Goal: Information Seeking & Learning: Learn about a topic

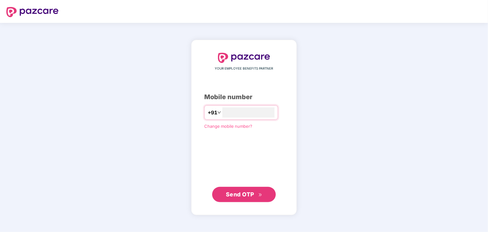
type input "**********"
click at [228, 193] on span "Send OTP" at bounding box center [240, 194] width 28 height 7
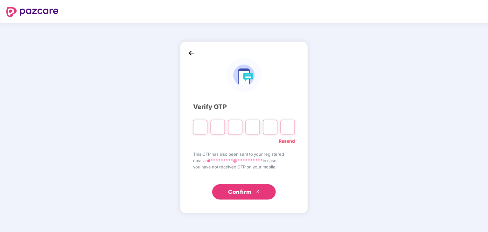
type input "*"
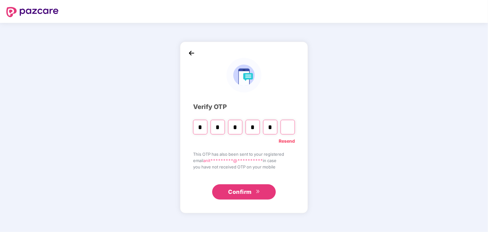
type input "*"
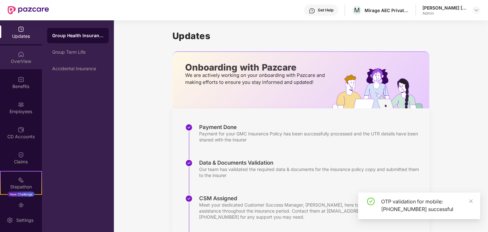
click at [20, 55] on img at bounding box center [21, 54] width 6 height 6
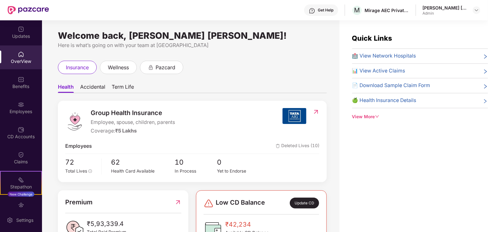
click at [20, 55] on img at bounding box center [21, 54] width 6 height 6
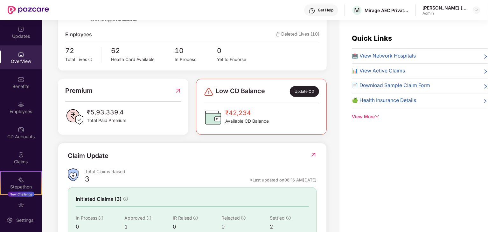
scroll to position [113, 0]
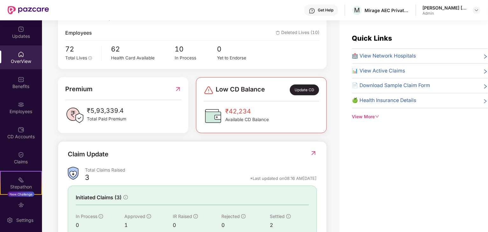
click at [313, 152] on img at bounding box center [313, 153] width 7 height 6
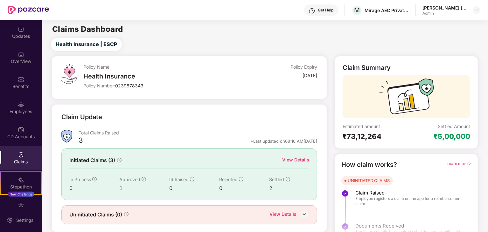
scroll to position [17, 0]
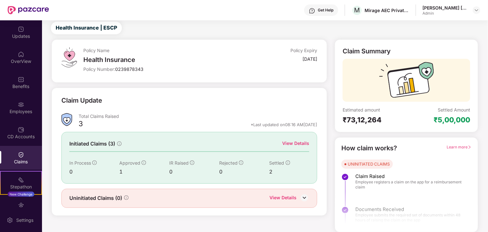
click at [294, 195] on div "View Details" at bounding box center [283, 198] width 27 height 8
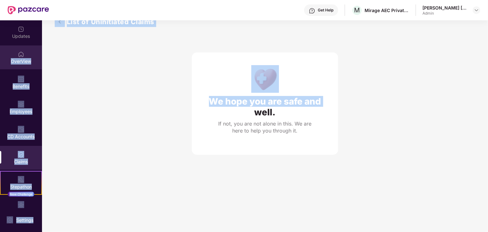
drag, startPoint x: 121, startPoint y: 135, endPoint x: 0, endPoint y: 48, distance: 149.0
click at [0, 48] on div "Updates OverView Benefits Employees CD Accounts Claims Stepathon New Challenge …" at bounding box center [244, 126] width 488 height 212
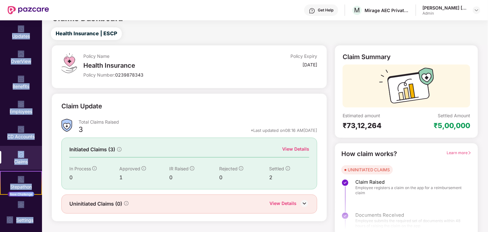
scroll to position [17, 0]
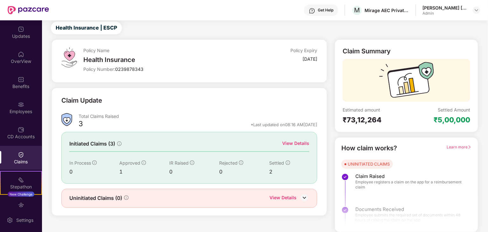
click at [175, 110] on div "Claim Update" at bounding box center [189, 105] width 256 height 18
click at [24, 59] on div "OverView" at bounding box center [21, 61] width 42 height 6
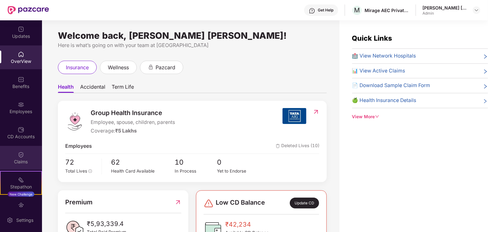
click at [24, 160] on div "Claims" at bounding box center [21, 162] width 42 height 6
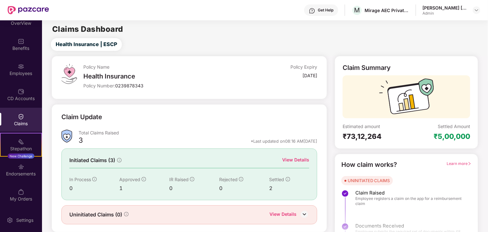
scroll to position [17, 0]
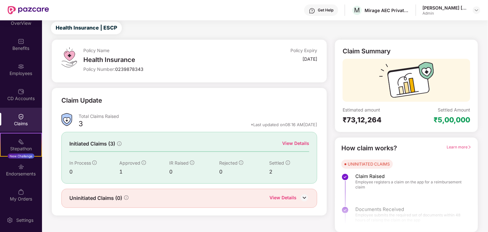
click at [304, 199] on img at bounding box center [305, 198] width 10 height 10
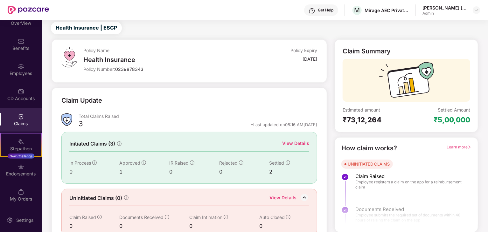
scroll to position [27, 0]
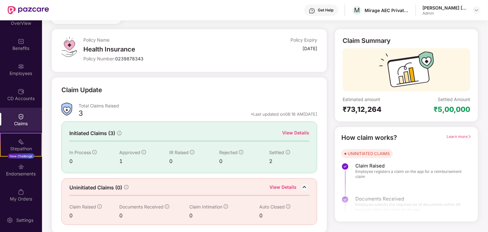
click at [456, 137] on span "Learn more" at bounding box center [459, 136] width 25 height 5
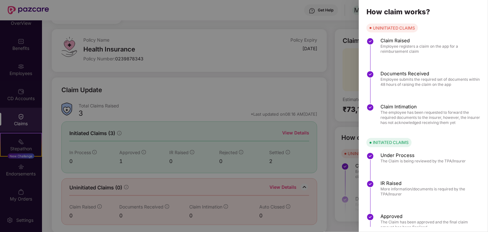
click at [332, 81] on div at bounding box center [244, 116] width 488 height 232
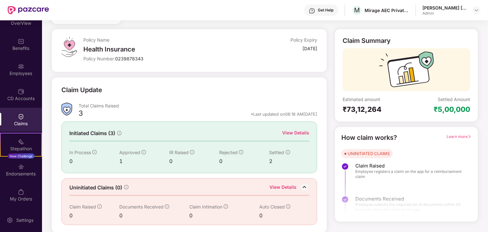
scroll to position [0, 0]
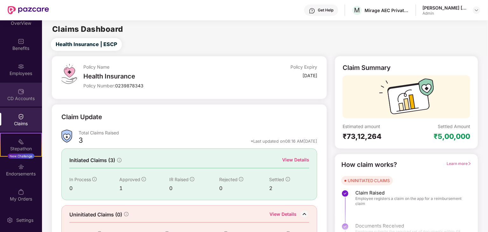
click at [26, 97] on div "CD Accounts" at bounding box center [21, 98] width 42 height 6
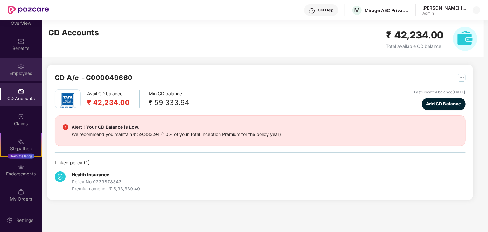
click at [16, 60] on div "Employees" at bounding box center [21, 70] width 42 height 24
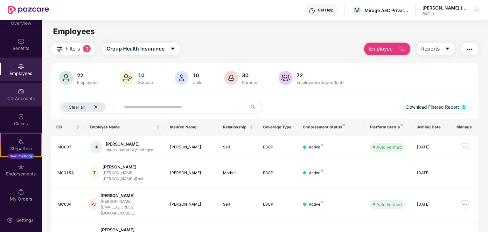
click at [8, 100] on div "CD Accounts" at bounding box center [21, 98] width 42 height 6
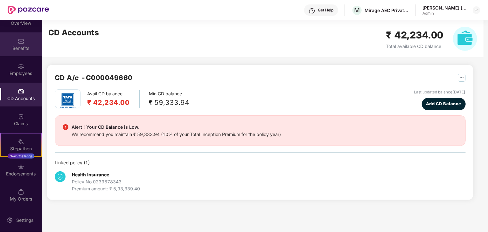
click at [18, 45] on div "Benefits" at bounding box center [21, 48] width 42 height 6
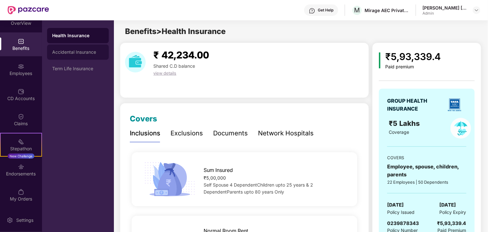
click at [84, 53] on div "Accidental Insurance" at bounding box center [78, 52] width 52 height 5
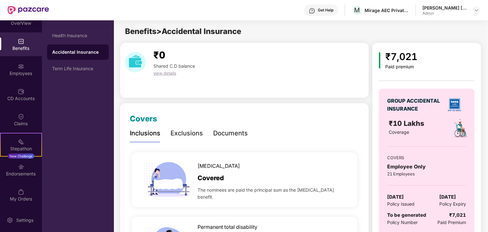
click at [192, 134] on div "Exclusions" at bounding box center [187, 134] width 32 height 10
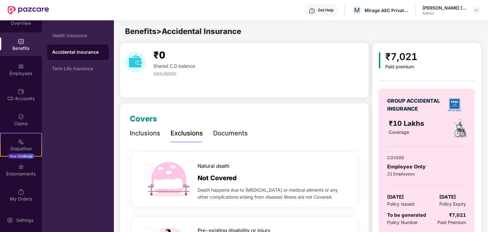
click at [242, 133] on div "Documents" at bounding box center [230, 134] width 35 height 10
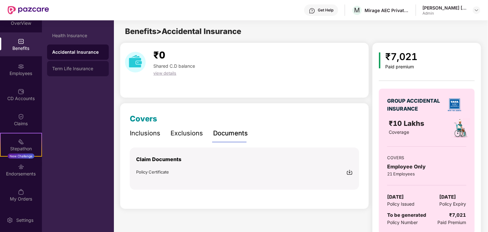
click at [75, 68] on div "Term Life Insurance" at bounding box center [78, 68] width 52 height 5
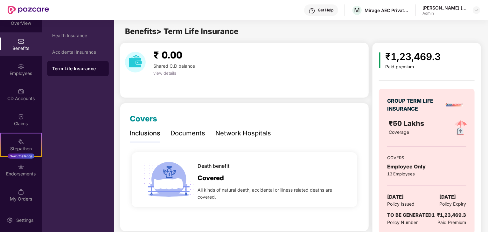
scroll to position [15, 0]
